Goal: Complete application form

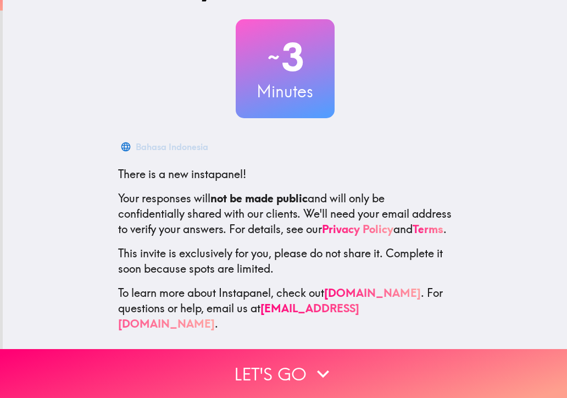
scroll to position [59, 0]
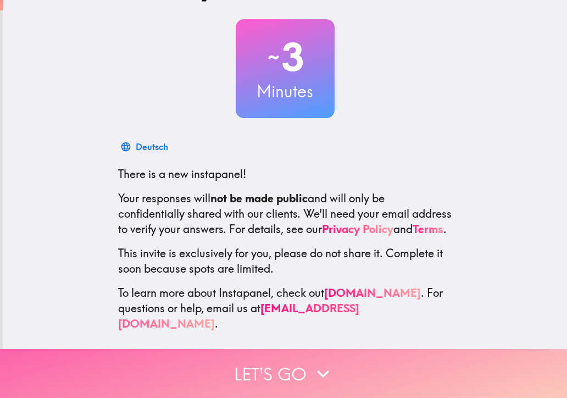
click at [288, 361] on button "Let's go" at bounding box center [283, 373] width 567 height 49
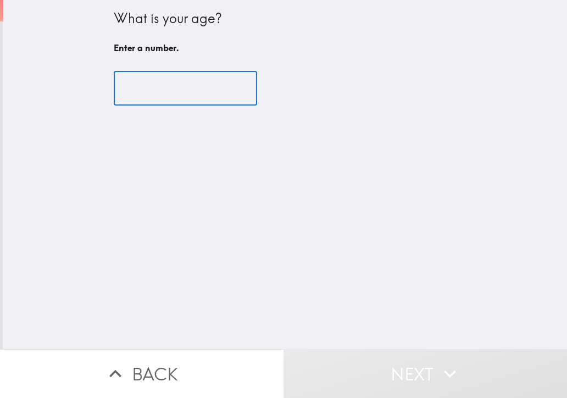
click at [180, 90] on input "number" at bounding box center [185, 88] width 143 height 34
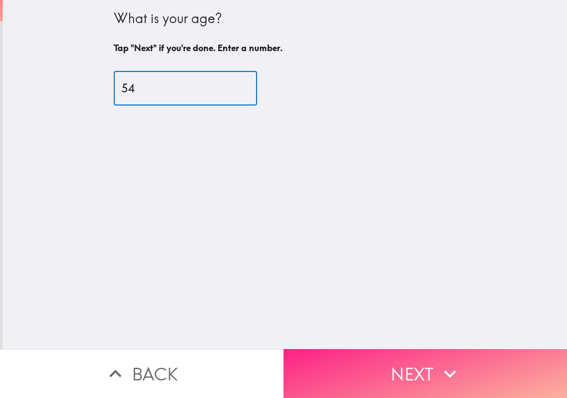
type input "54"
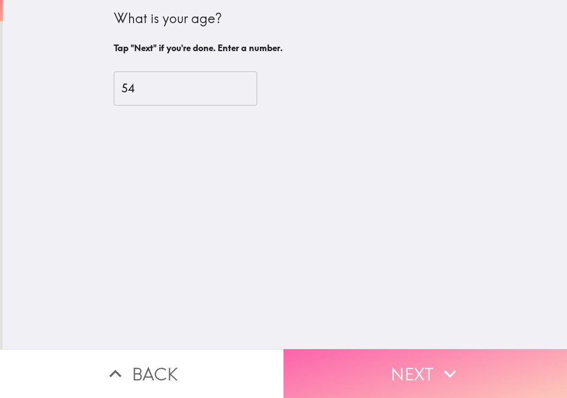
click at [396, 361] on button "Next" at bounding box center [426, 373] width 284 height 49
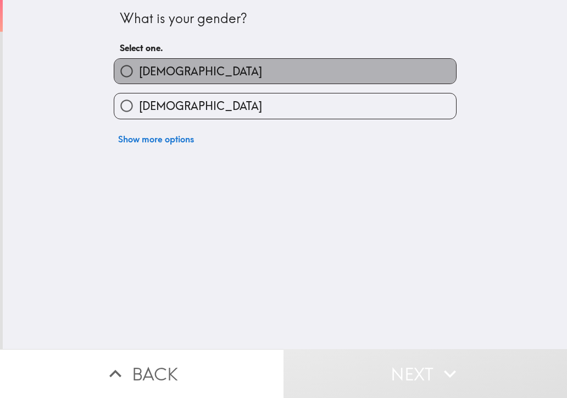
click at [176, 75] on label "[DEMOGRAPHIC_DATA]" at bounding box center [285, 71] width 342 height 25
click at [139, 75] on input "[DEMOGRAPHIC_DATA]" at bounding box center [126, 71] width 25 height 25
radio input "true"
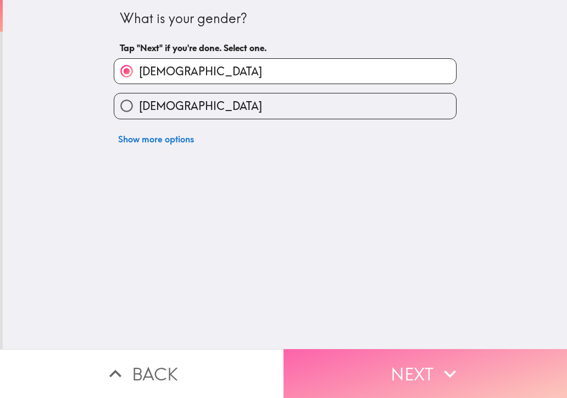
click at [380, 361] on button "Next" at bounding box center [426, 373] width 284 height 49
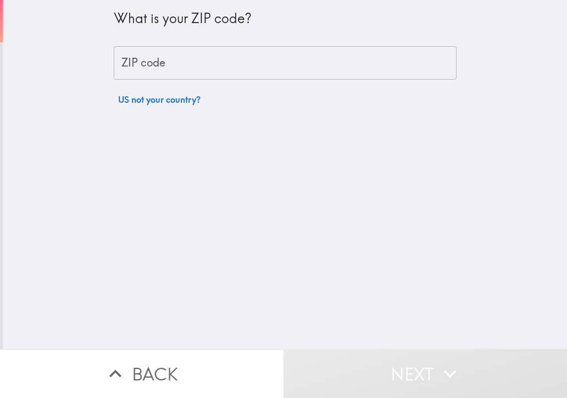
click at [187, 64] on input "ZIP code" at bounding box center [285, 63] width 343 height 34
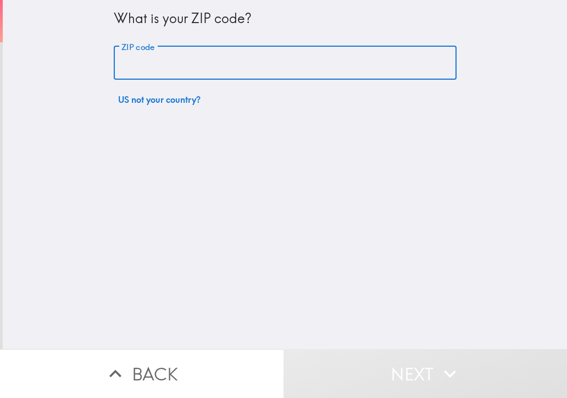
type input "13126"
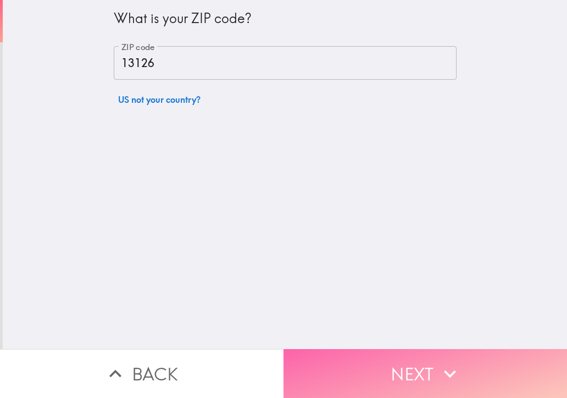
click at [360, 349] on button "Next" at bounding box center [426, 373] width 284 height 49
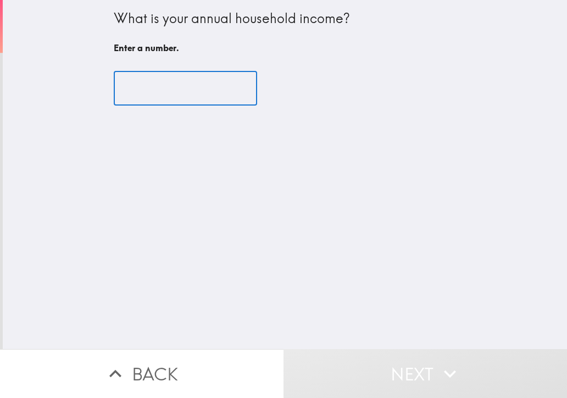
click at [182, 82] on input "number" at bounding box center [185, 88] width 143 height 34
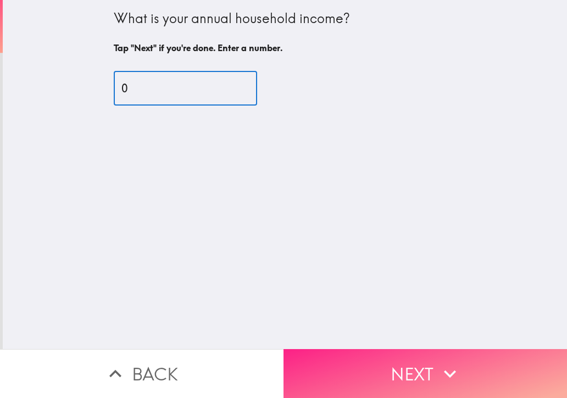
type input "0"
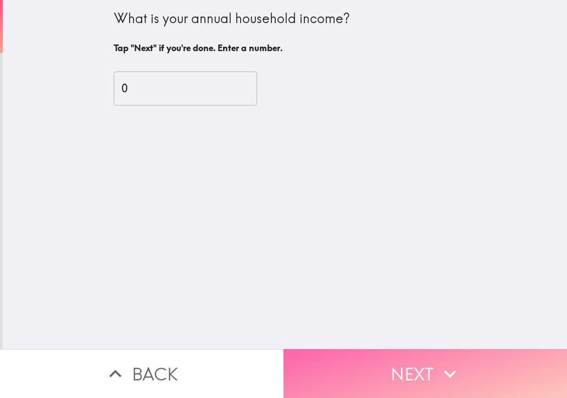
click at [336, 356] on button "Next" at bounding box center [426, 373] width 284 height 49
